Goal: Task Accomplishment & Management: Use online tool/utility

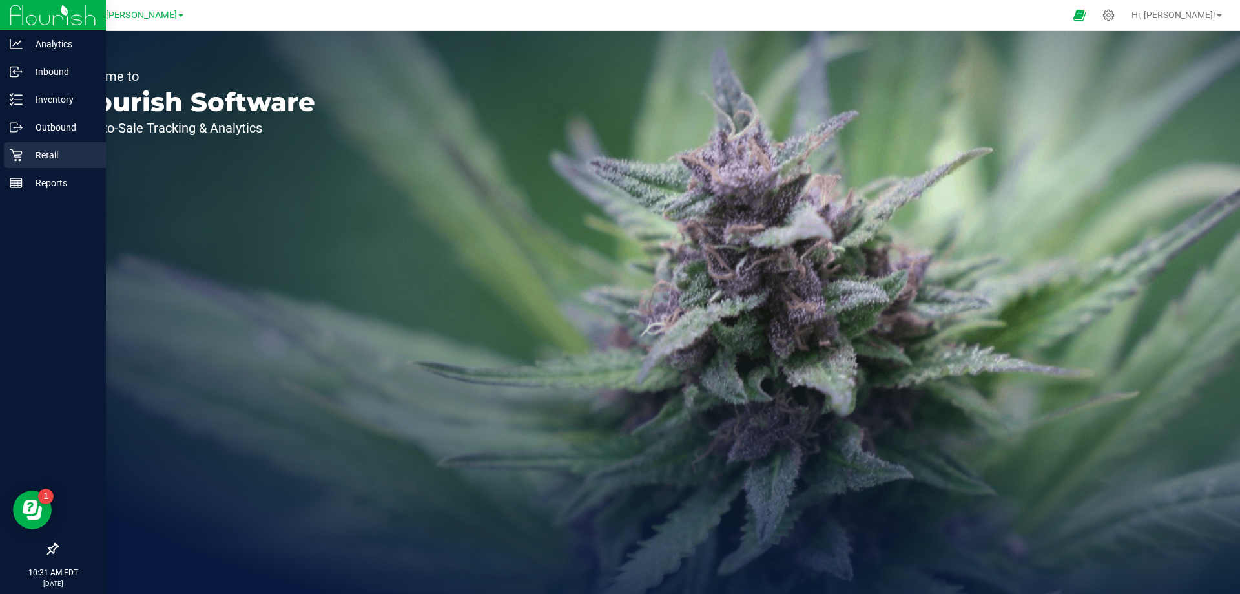
click at [12, 156] on icon at bounding box center [16, 155] width 13 height 13
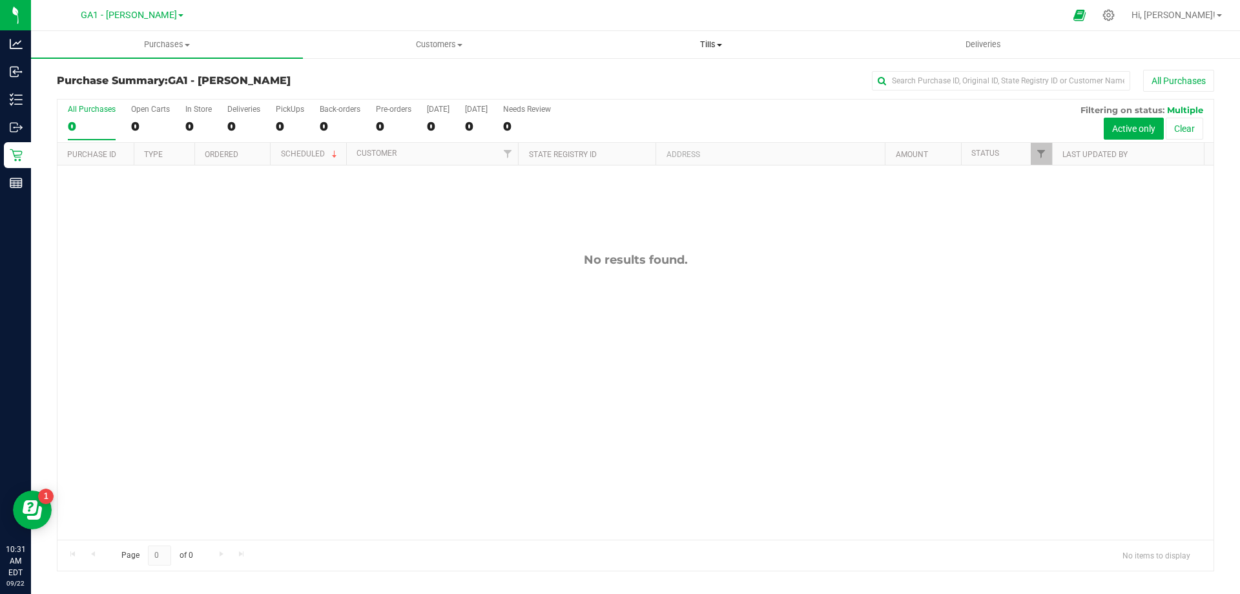
click at [681, 42] on span "Tills" at bounding box center [710, 45] width 271 height 12
click at [687, 65] on ul "Manage tills Reconcile e-payments" at bounding box center [711, 86] width 272 height 54
click at [694, 51] on uib-tab-heading "Tills Manage tills Reconcile e-payments" at bounding box center [711, 44] width 272 height 27
click at [707, 43] on span "Tills" at bounding box center [711, 45] width 272 height 12
click at [743, 42] on span "Tills" at bounding box center [711, 45] width 272 height 12
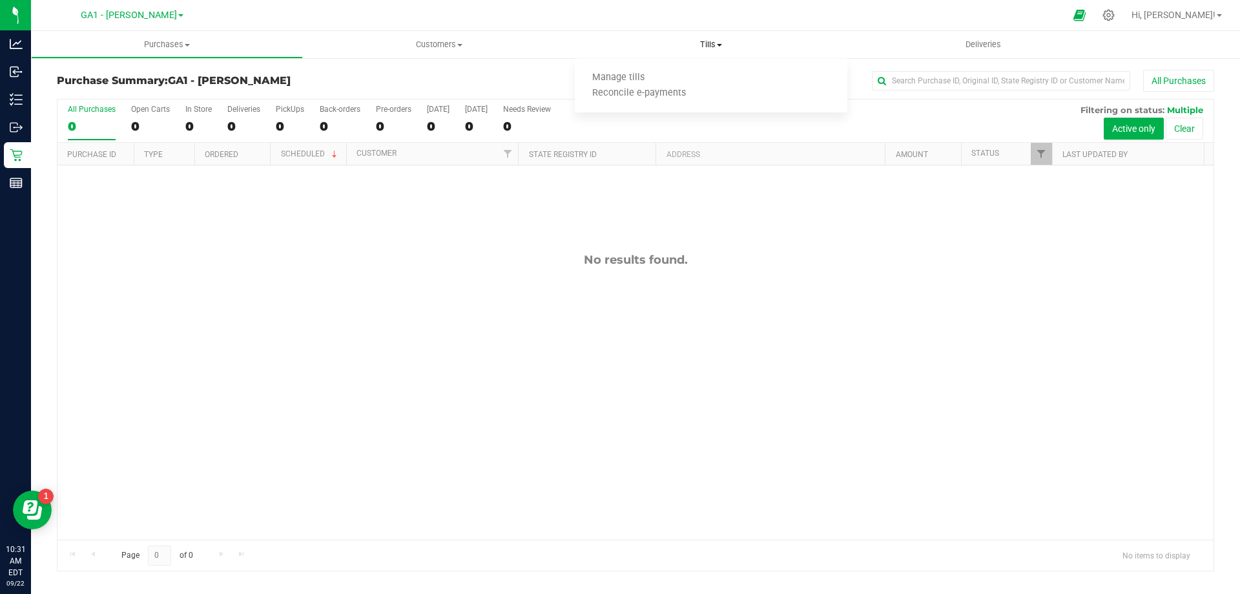
click at [721, 42] on span "Tills" at bounding box center [711, 45] width 272 height 12
click at [699, 45] on span "Tills" at bounding box center [711, 45] width 272 height 12
click at [654, 78] on span "Manage tills" at bounding box center [618, 77] width 87 height 11
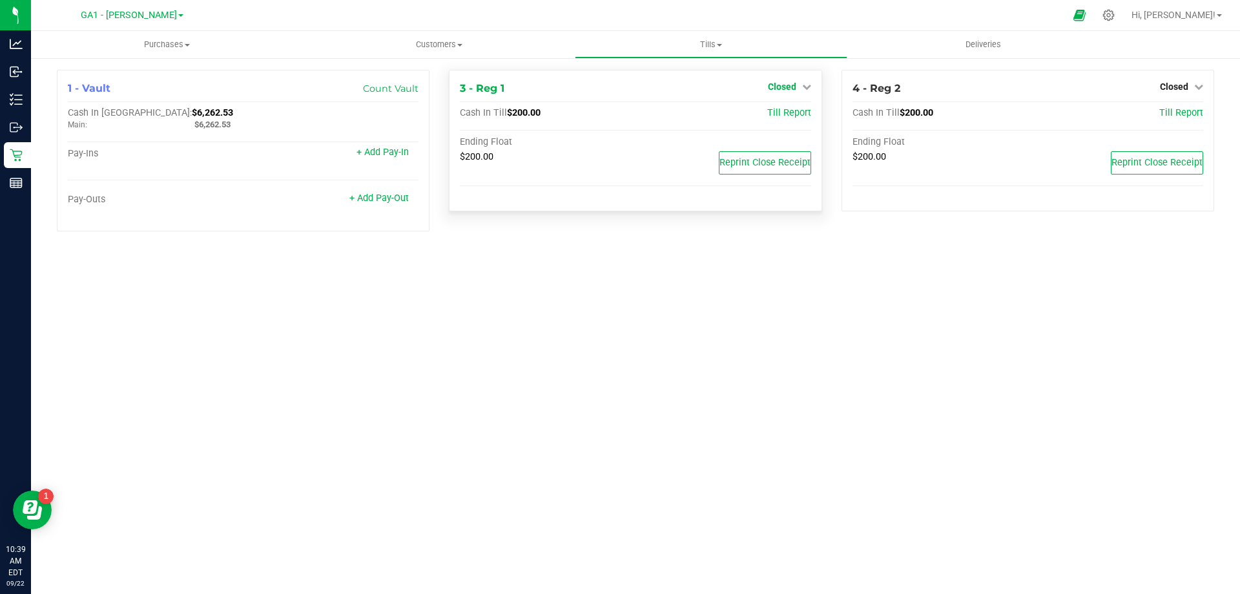
click at [803, 81] on link "Closed" at bounding box center [789, 86] width 43 height 10
click at [800, 106] on div "Open Till" at bounding box center [782, 114] width 96 height 16
click at [807, 115] on div "Open Till" at bounding box center [782, 114] width 96 height 16
click at [787, 112] on link "Open Till" at bounding box center [782, 114] width 34 height 10
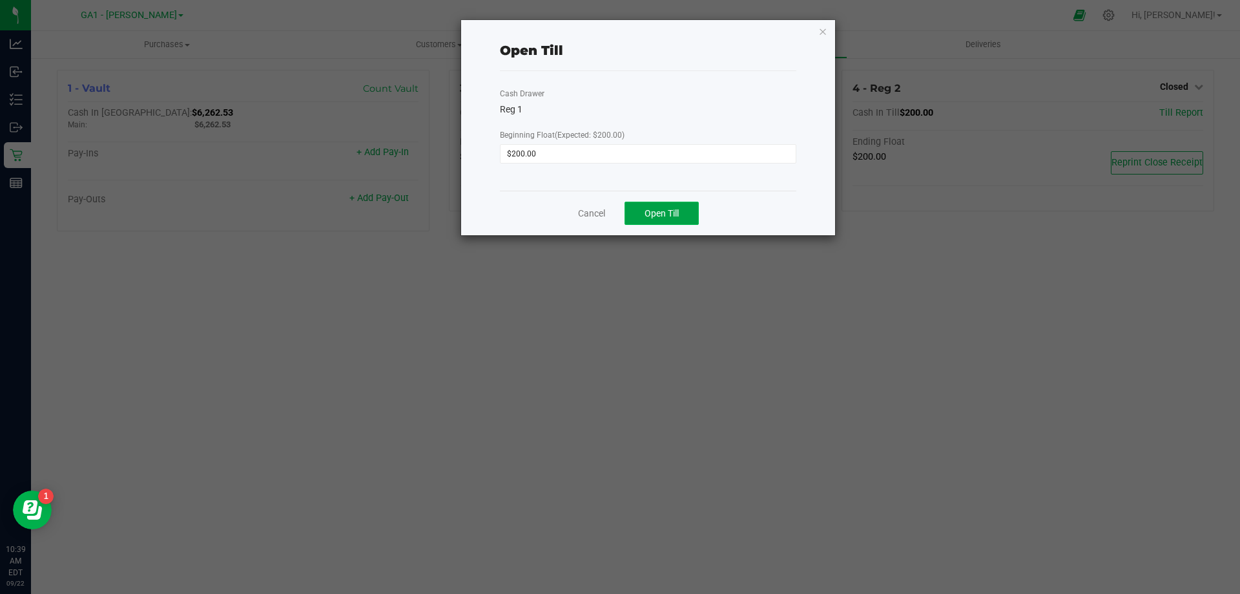
click at [689, 207] on button "Open Till" at bounding box center [662, 213] width 74 height 23
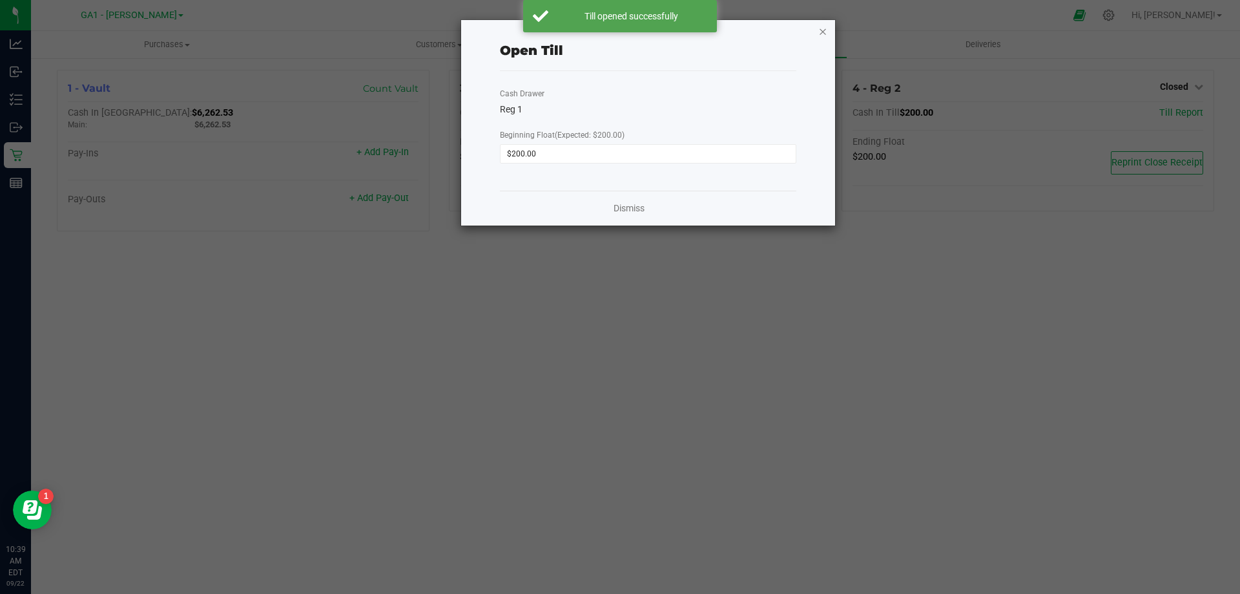
click at [825, 36] on icon "button" at bounding box center [822, 31] width 9 height 16
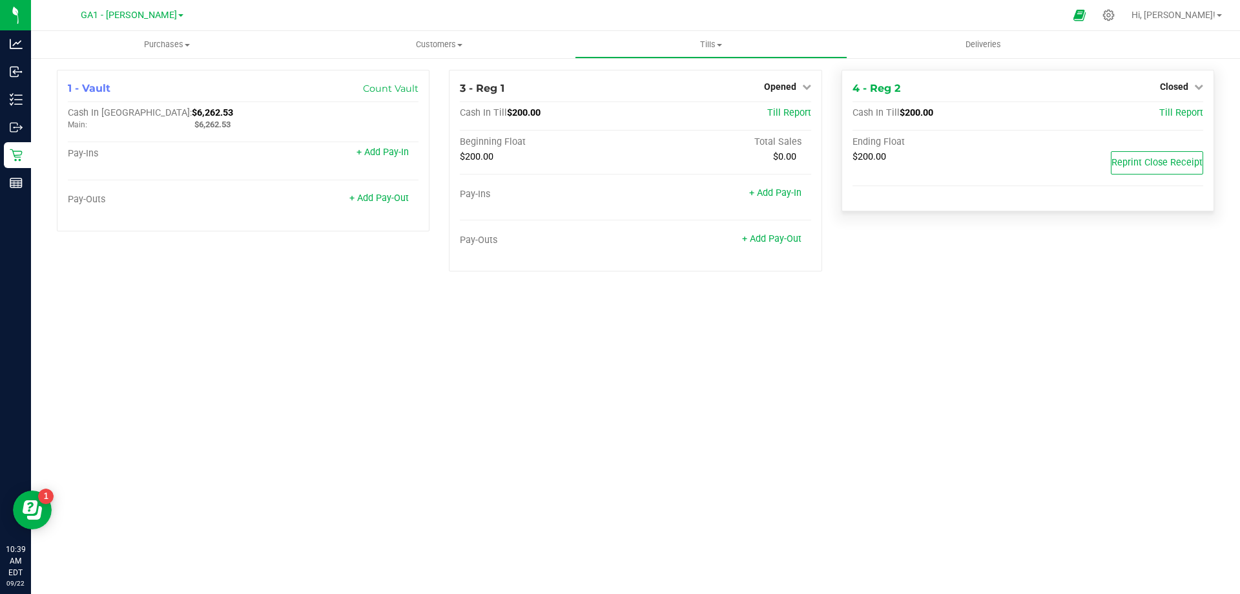
click at [1181, 93] on div "Closed" at bounding box center [1181, 87] width 43 height 16
click at [1175, 87] on span "Closed" at bounding box center [1174, 86] width 28 height 10
click at [1170, 110] on link "Open Till" at bounding box center [1174, 114] width 34 height 10
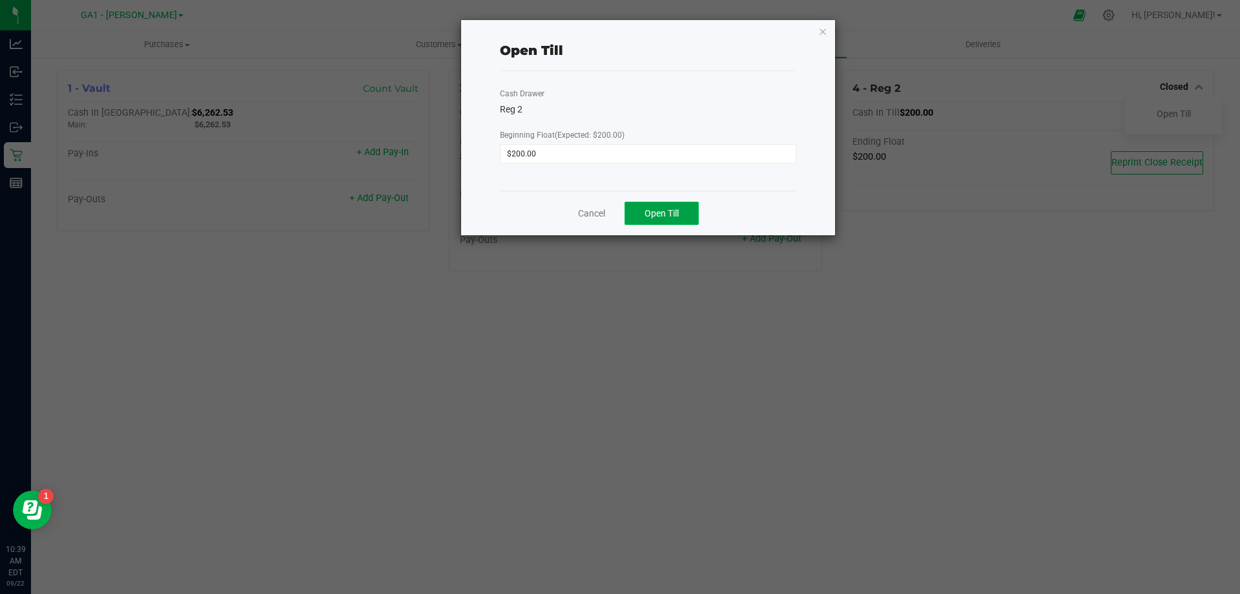
click at [644, 207] on button "Open Till" at bounding box center [662, 213] width 74 height 23
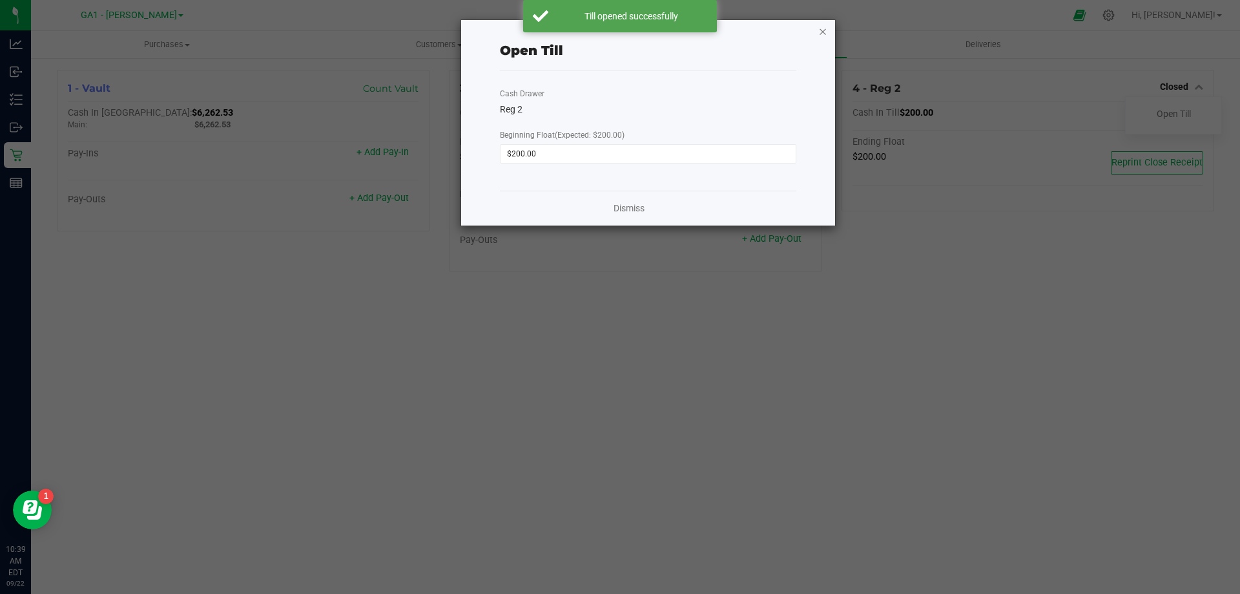
click at [822, 30] on icon "button" at bounding box center [822, 31] width 9 height 16
